Goal: Find specific page/section: Find specific page/section

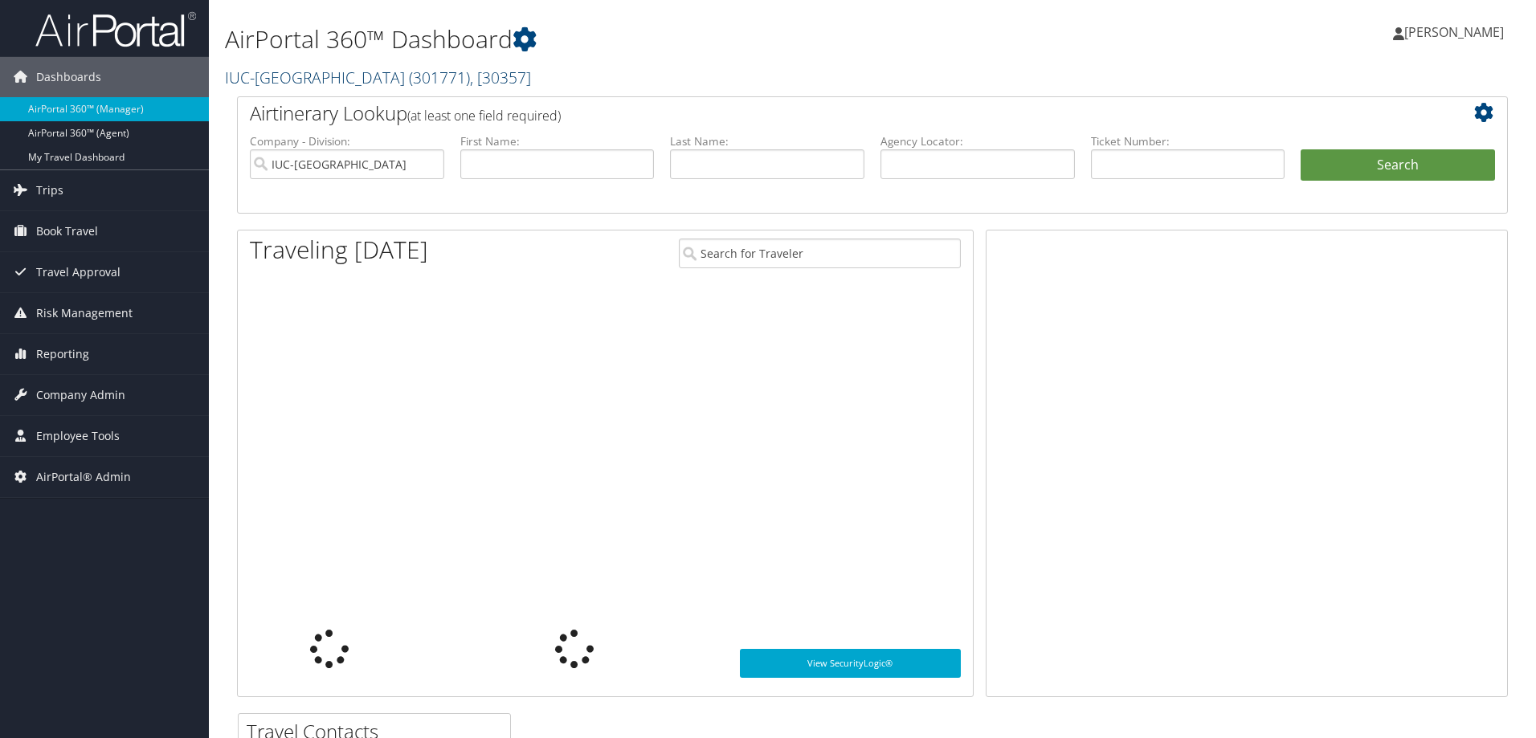
click at [315, 75] on link "IUC-[GEOGRAPHIC_DATA] ( 301771 ) , [ 30357 ]" at bounding box center [378, 78] width 306 height 22
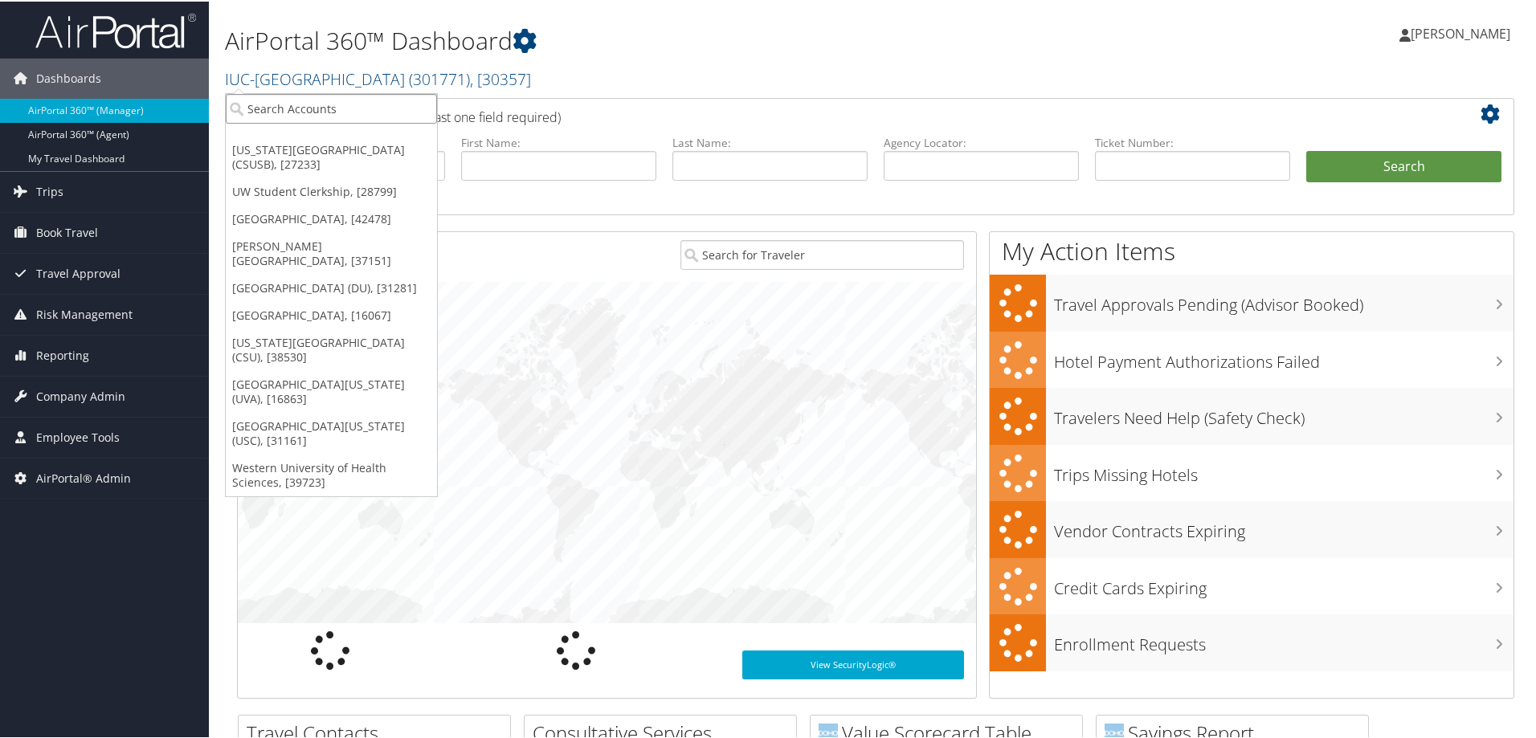
click at [299, 107] on input "search" at bounding box center [331, 107] width 211 height 30
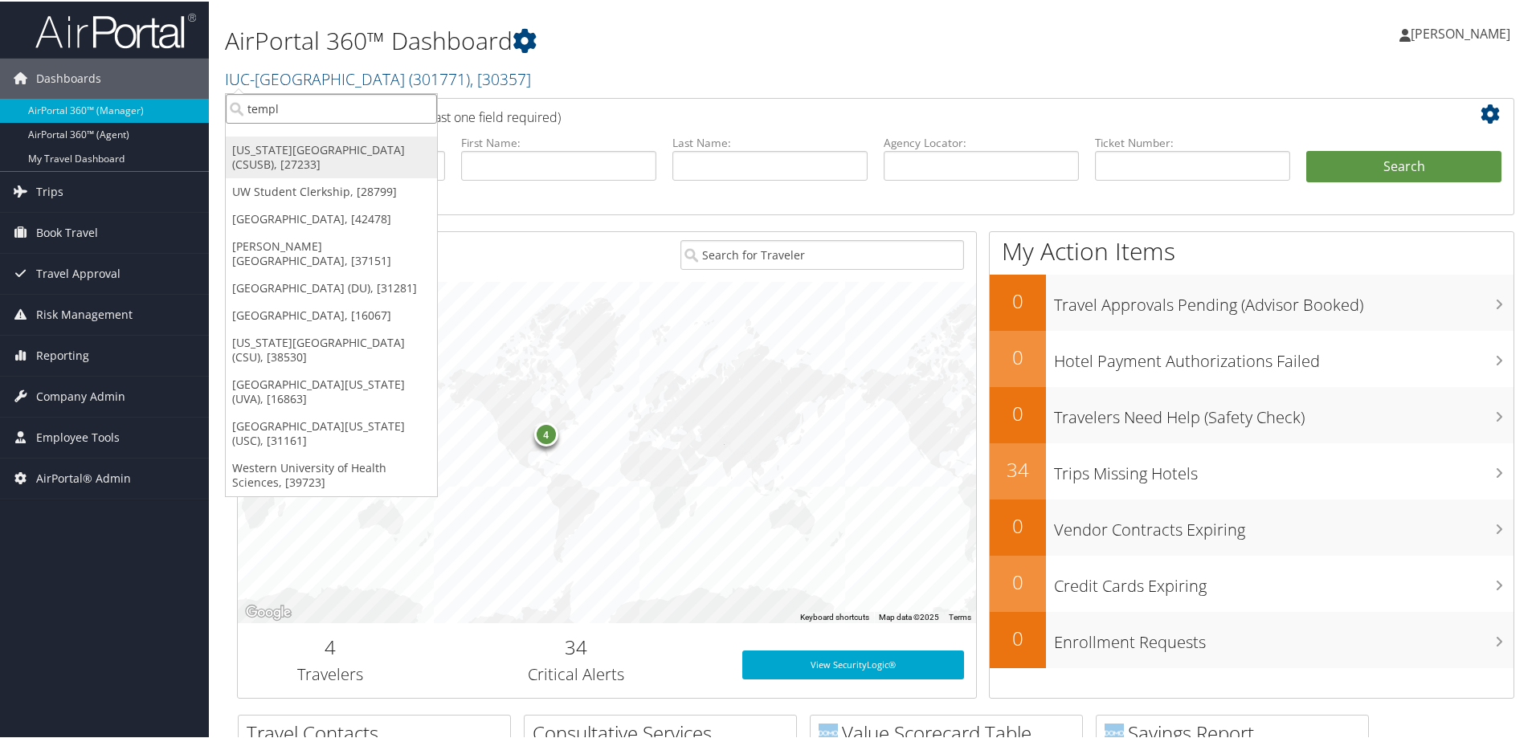
type input "temple"
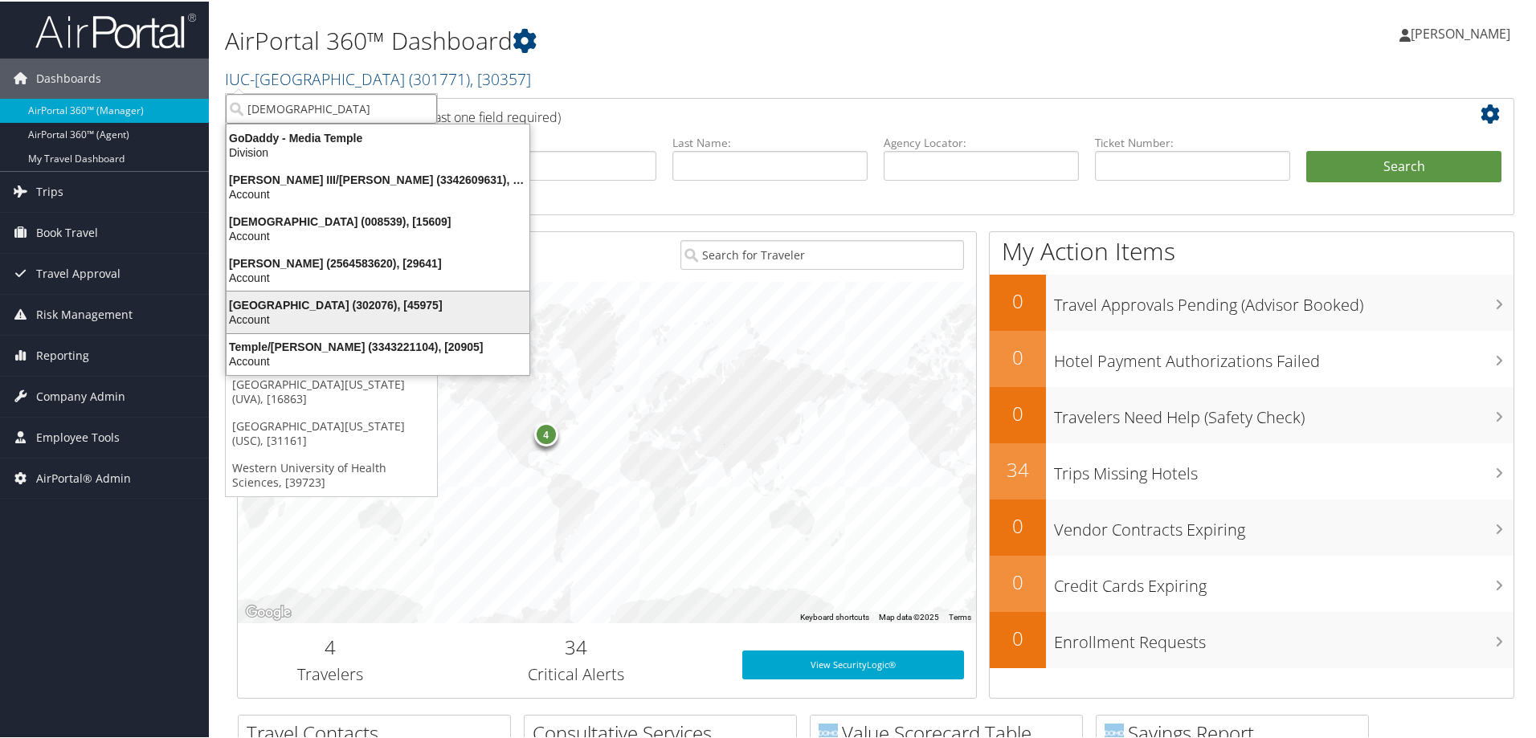
click at [256, 301] on div "Temple University (302076), [45975]" at bounding box center [378, 303] width 322 height 14
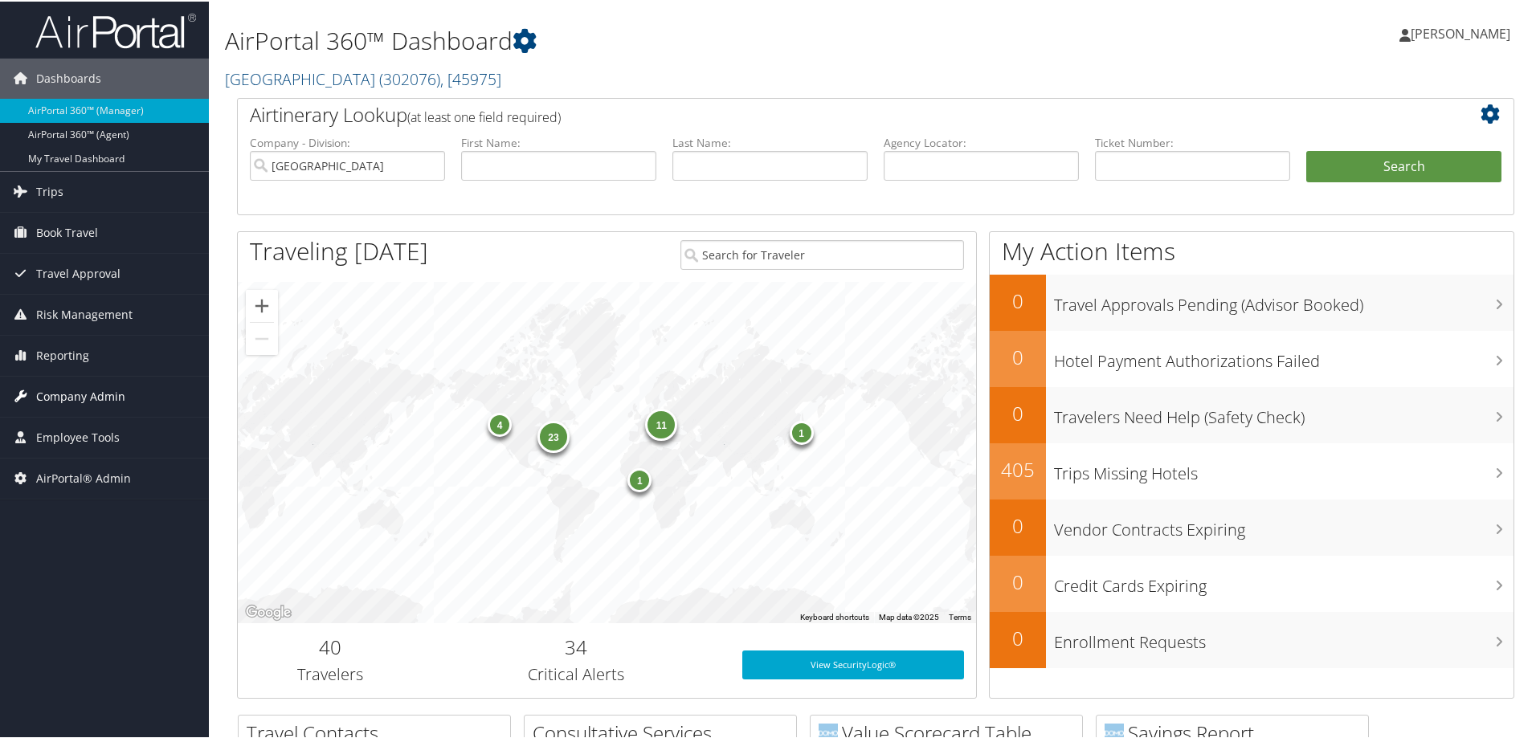
click at [54, 393] on span "Company Admin" at bounding box center [80, 395] width 89 height 40
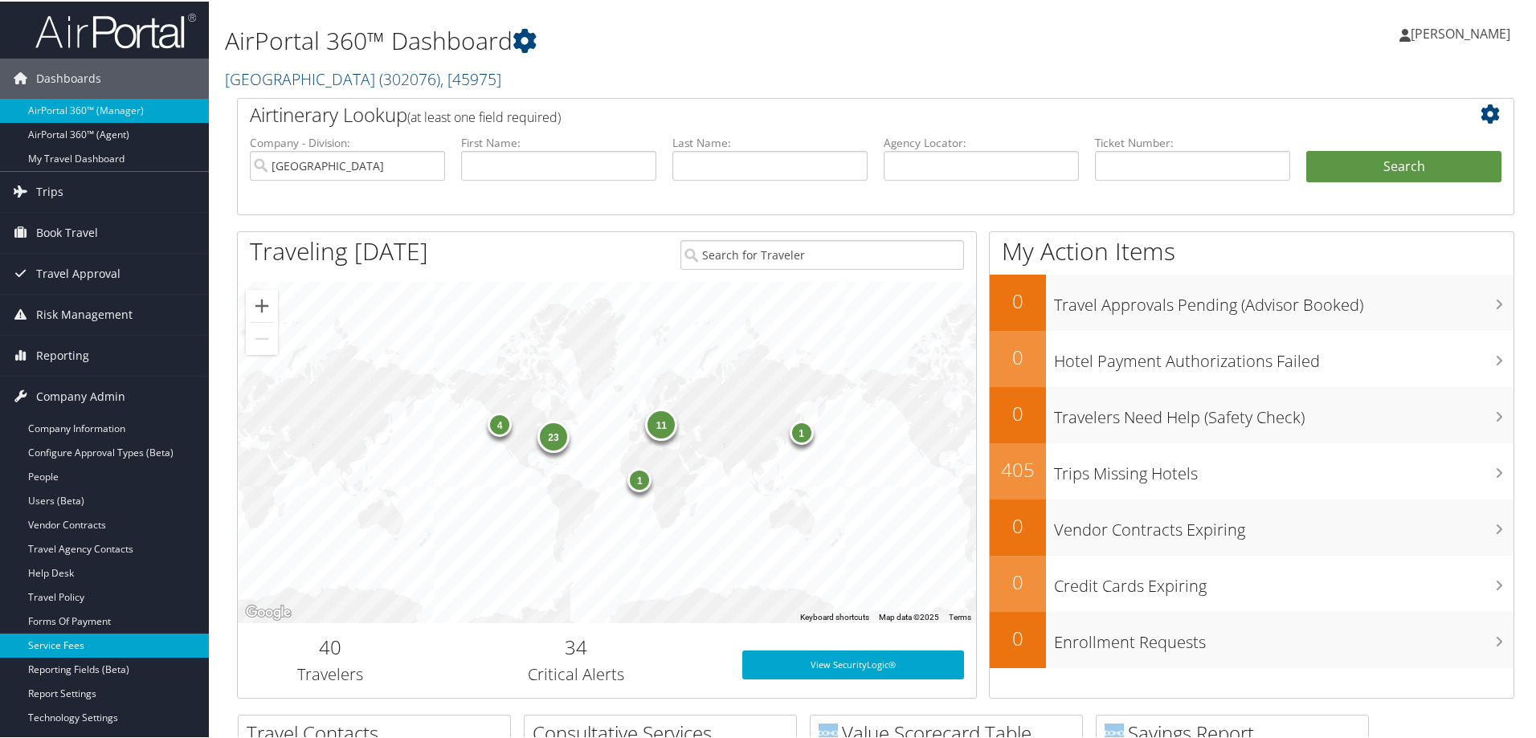
click at [71, 643] on link "Service Fees" at bounding box center [104, 644] width 209 height 24
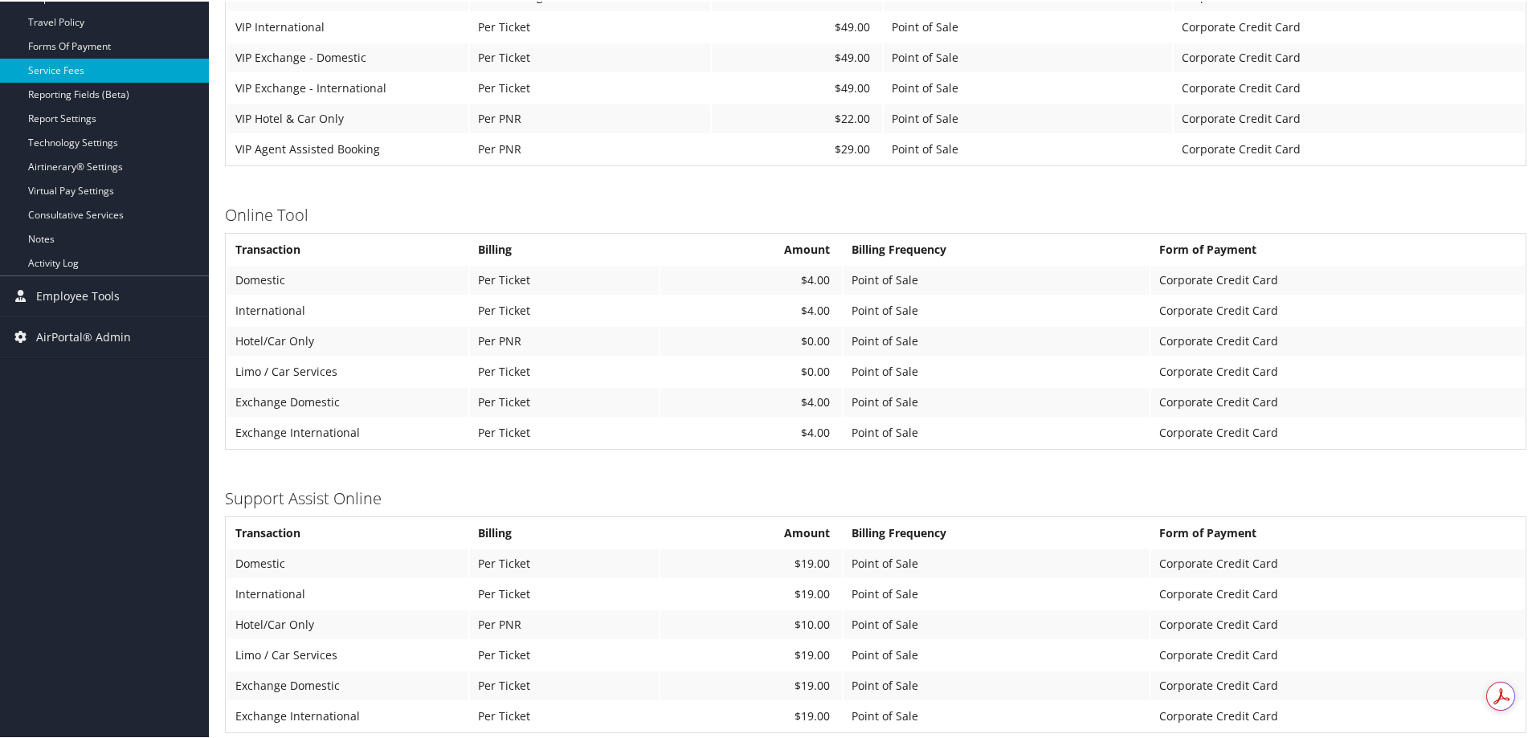
scroll to position [562, 0]
